Goal: Transaction & Acquisition: Obtain resource

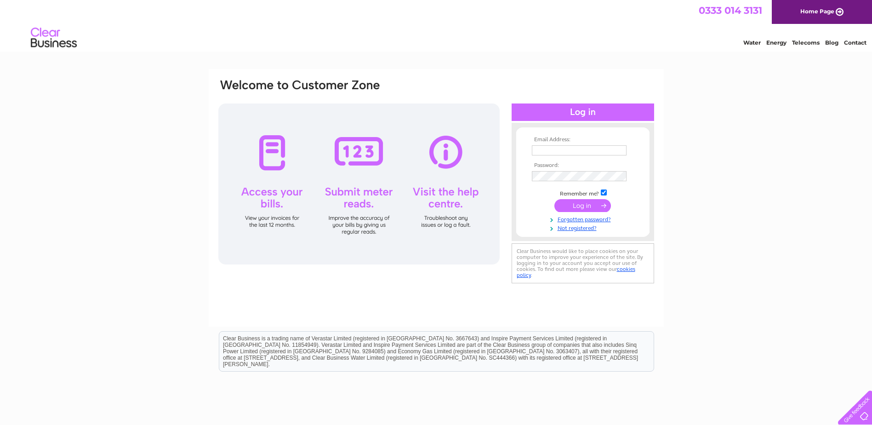
type input "apinvoices@bauerservices.co.uk"
click at [571, 207] on input "submit" at bounding box center [583, 205] width 57 height 13
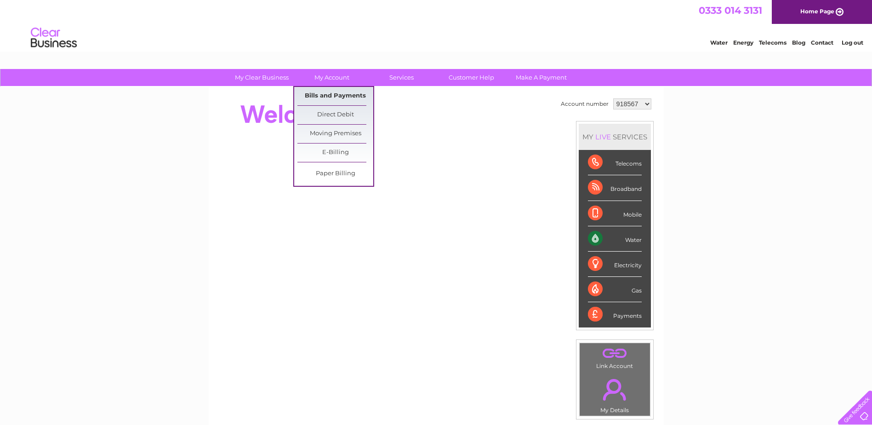
click at [330, 93] on link "Bills and Payments" at bounding box center [336, 96] width 76 height 18
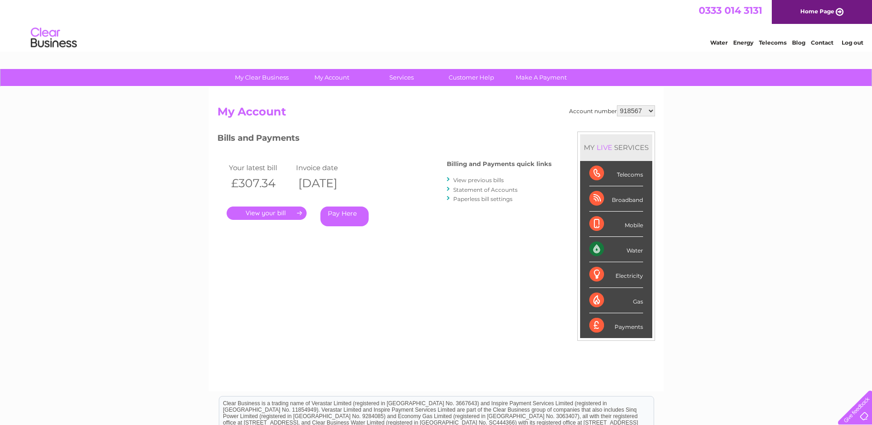
click at [646, 107] on select "918567 918568 918570 918571 1128627" at bounding box center [636, 110] width 38 height 11
select select "918568"
click at [618, 105] on select "918567 918568 918570 918571 1128627" at bounding box center [636, 110] width 38 height 11
click at [264, 213] on link "." at bounding box center [267, 213] width 80 height 13
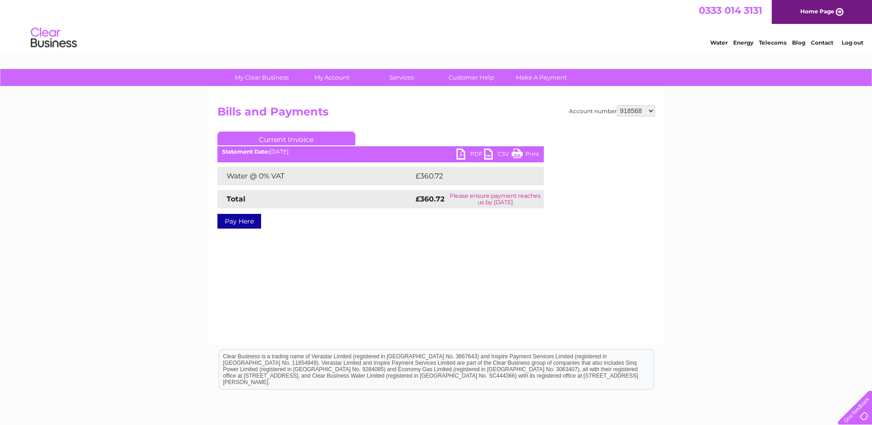
click at [465, 155] on link "PDF" at bounding box center [471, 155] width 28 height 13
click at [628, 115] on select "918567 918568 918570 918571 1128627" at bounding box center [636, 110] width 38 height 11
select select "918567"
click at [618, 105] on select "918567 918568 918570 918571 1128627" at bounding box center [636, 110] width 38 height 11
click at [333, 226] on div "Account number 918567 918568 918570 918571 1128627 Bills and Payments Current I…" at bounding box center [437, 173] width 438 height 137
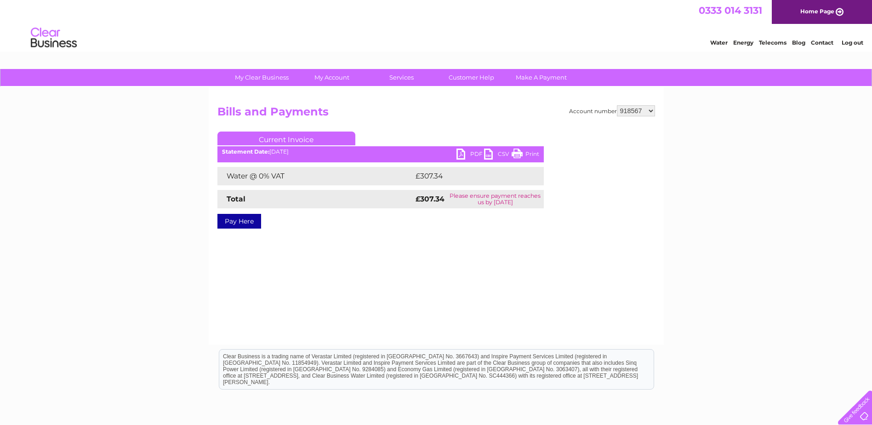
click at [467, 156] on link "PDF" at bounding box center [471, 155] width 28 height 13
click at [633, 110] on select "918567 918568 918570 918571 1128627" at bounding box center [636, 110] width 38 height 11
select select "918570"
click at [618, 105] on select "918567 918568 918570 918571 1128627" at bounding box center [636, 110] width 38 height 11
click at [462, 153] on link "PDF" at bounding box center [471, 155] width 28 height 13
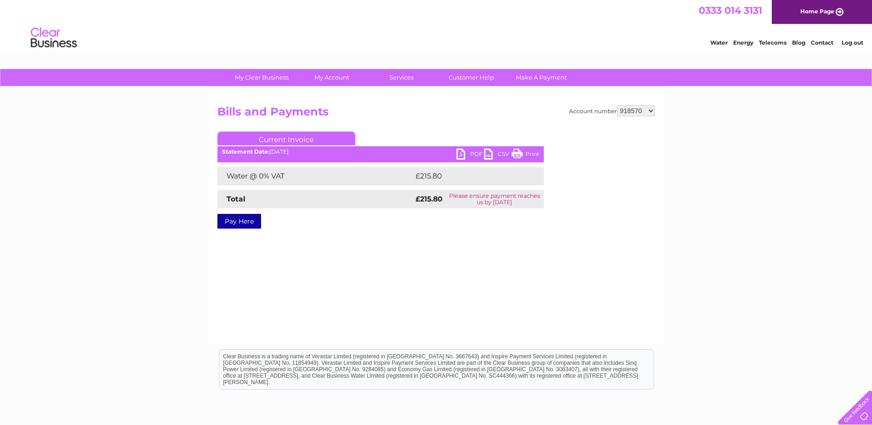
click at [464, 150] on link "PDF" at bounding box center [471, 155] width 28 height 13
click at [628, 113] on select "918567 918568 918570 918571 1128627" at bounding box center [636, 110] width 38 height 11
select select "918571"
click at [618, 105] on select "918567 918568 918570 918571 1128627" at bounding box center [636, 110] width 38 height 11
click at [465, 151] on link "PDF" at bounding box center [471, 155] width 28 height 13
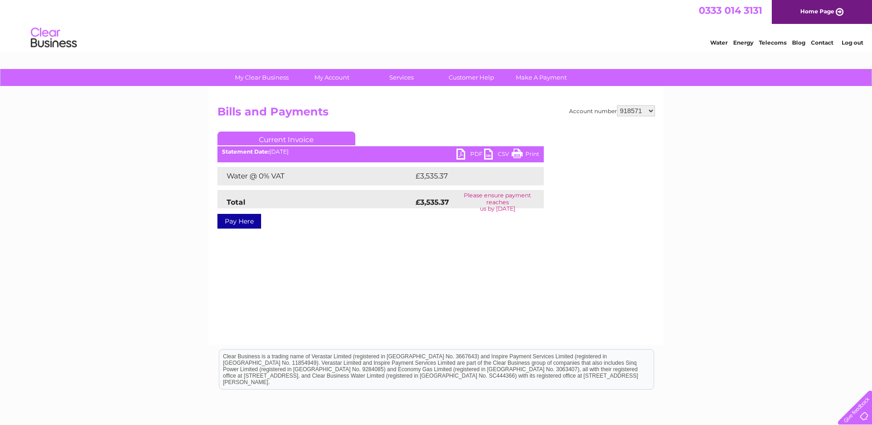
click at [626, 111] on select "918567 918568 918570 918571 1128627" at bounding box center [636, 110] width 38 height 11
select select "1128627"
click at [618, 105] on select "918567 918568 918570 918571 1128627" at bounding box center [636, 110] width 38 height 11
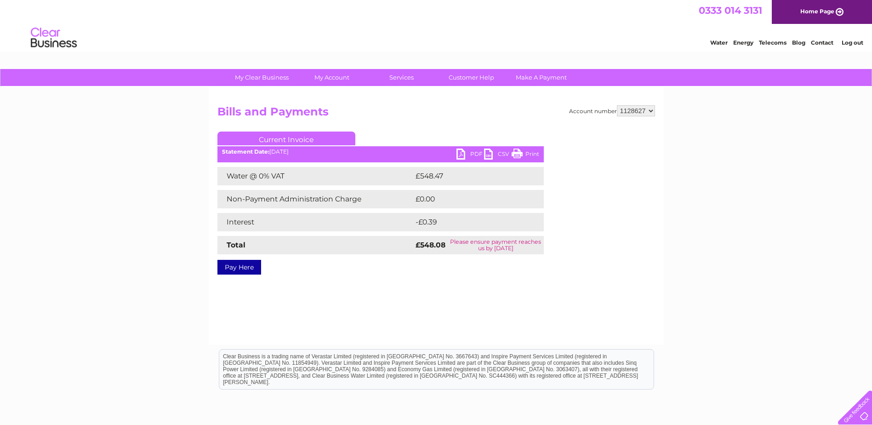
click at [467, 155] on link "PDF" at bounding box center [471, 155] width 28 height 13
